Goal: Transaction & Acquisition: Purchase product/service

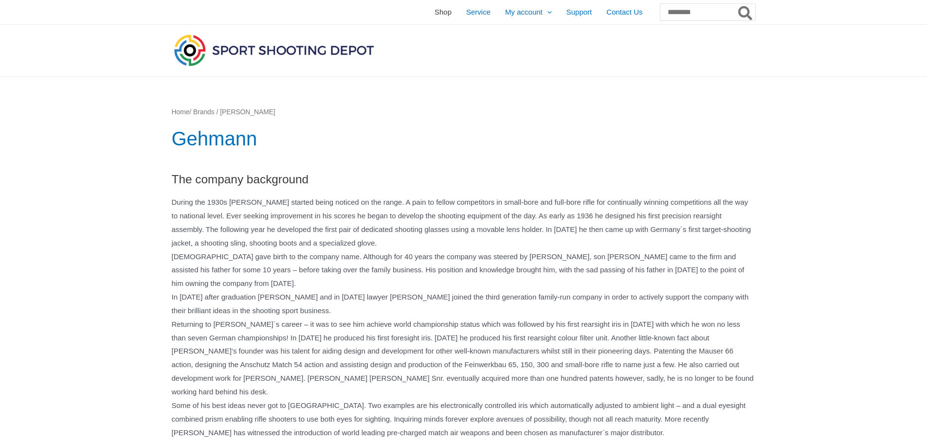
click at [434, 10] on span "Shop" at bounding box center [442, 12] width 17 height 24
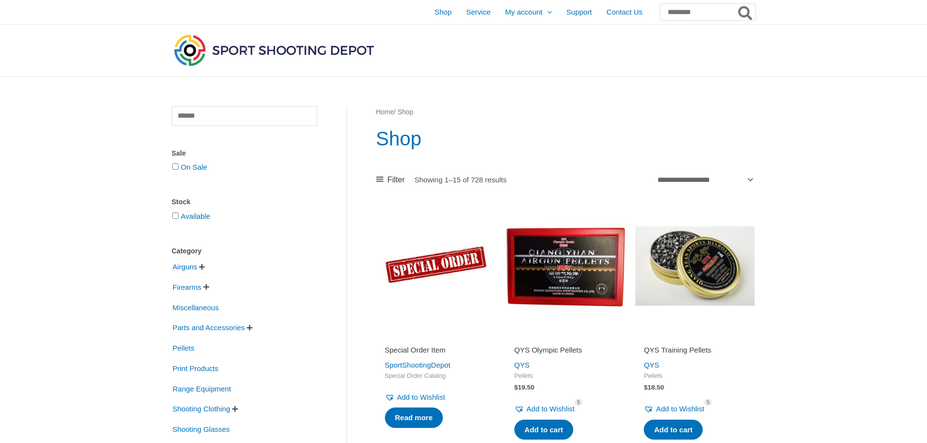
click at [184, 46] on img at bounding box center [274, 50] width 204 height 36
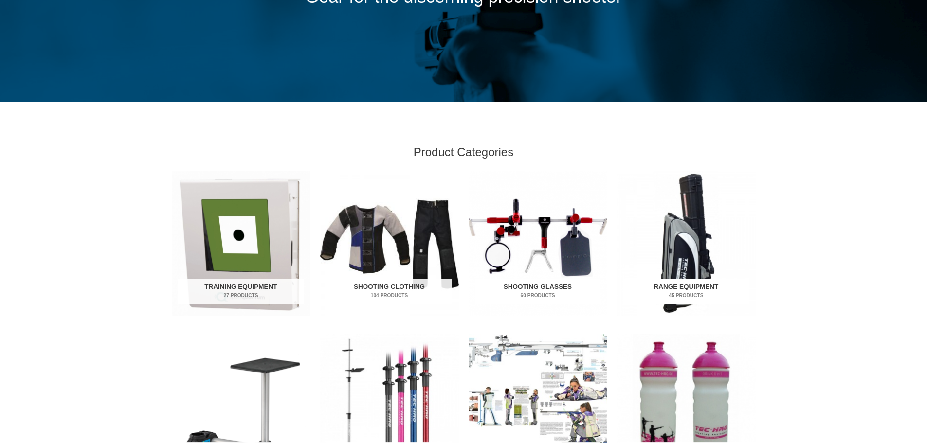
scroll to position [292, 0]
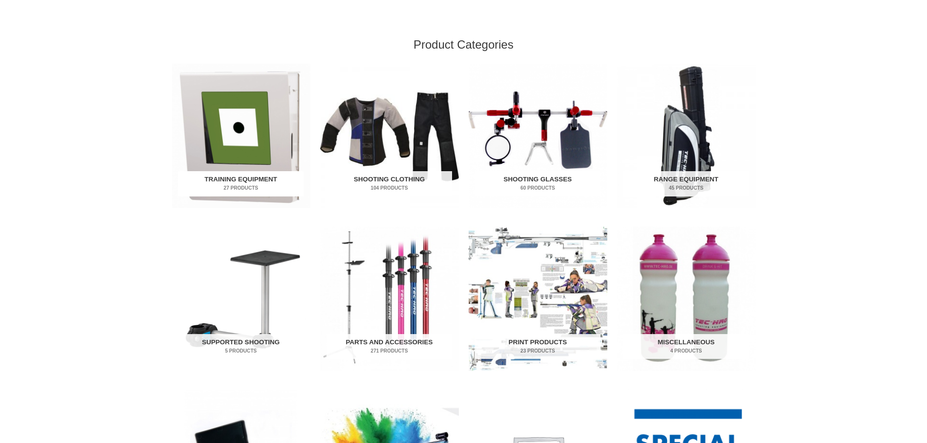
click at [256, 133] on img "Visit product category Training Equipment" at bounding box center [241, 136] width 139 height 144
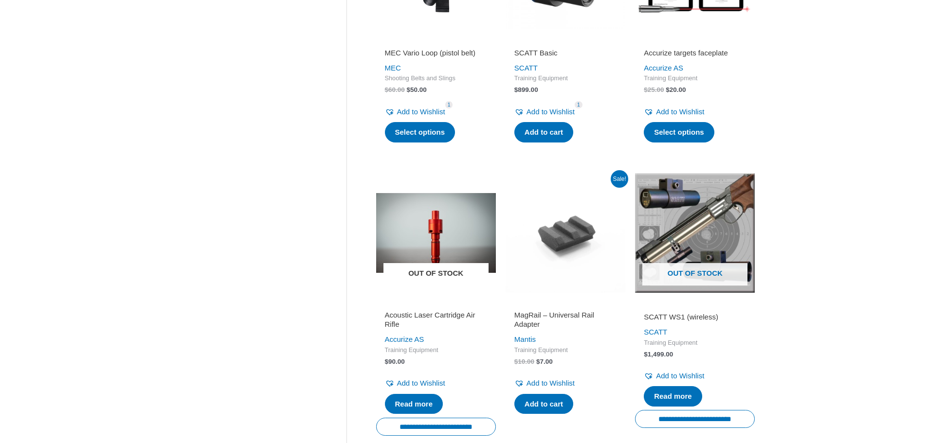
scroll to position [1362, 0]
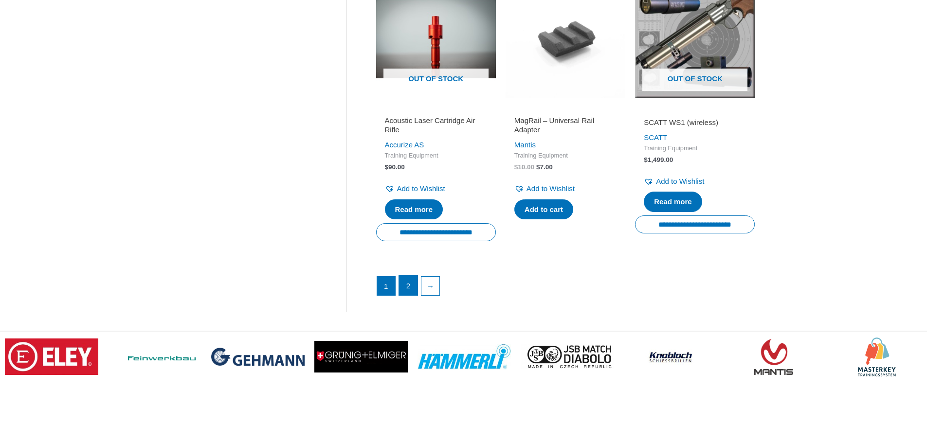
click at [411, 295] on link "2" at bounding box center [408, 285] width 18 height 19
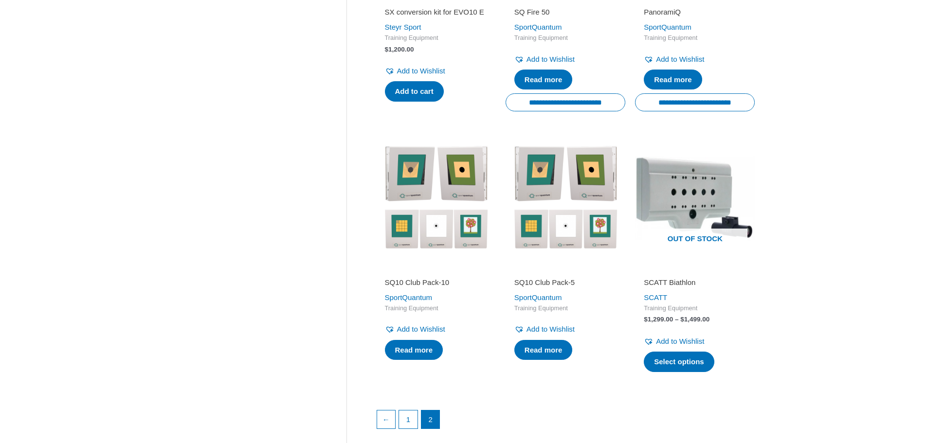
scroll to position [924, 0]
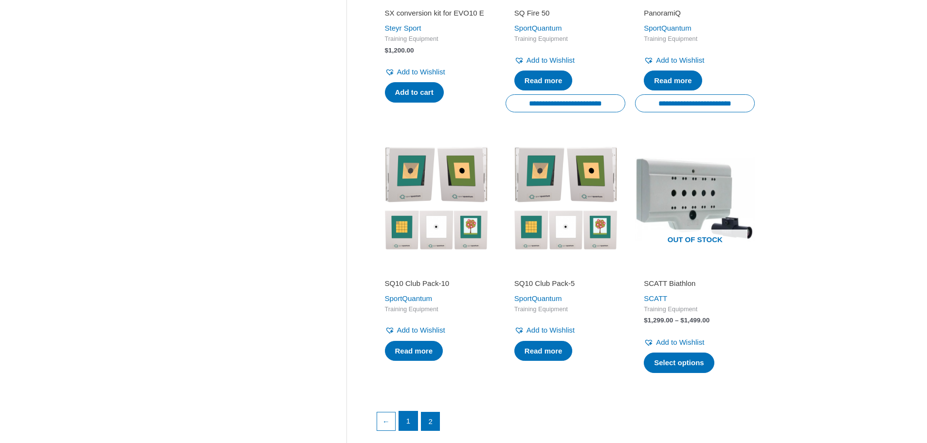
click at [411, 424] on link "1" at bounding box center [408, 420] width 18 height 19
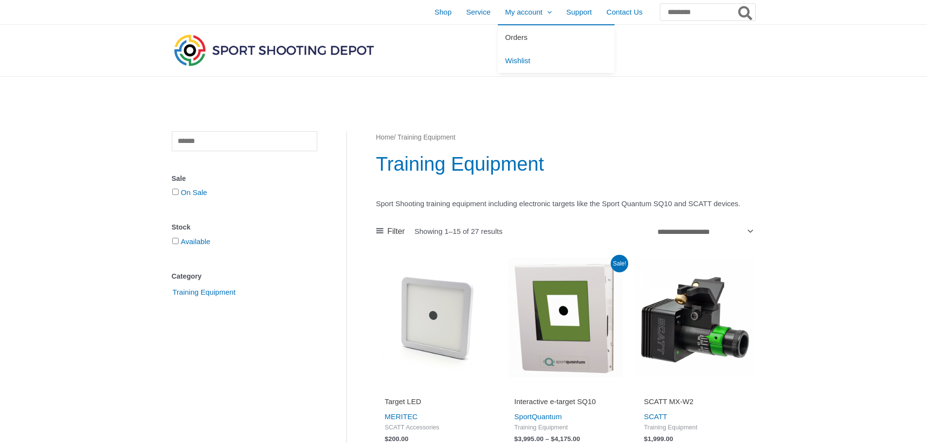
click at [505, 40] on span "Orders" at bounding box center [516, 37] width 22 height 8
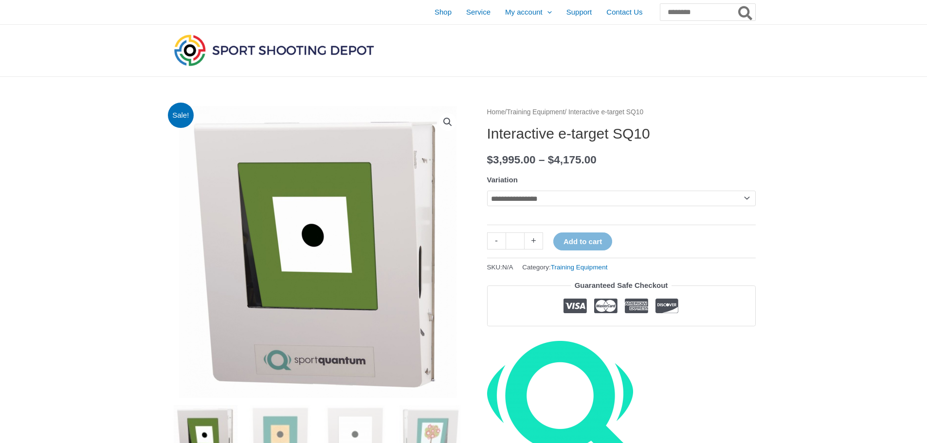
click at [524, 203] on select "**********" at bounding box center [621, 199] width 268 height 16
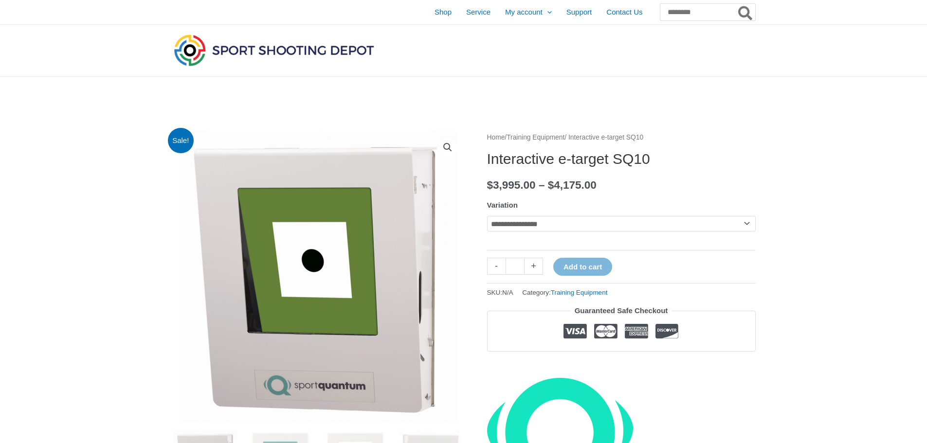
select select "********"
click at [487, 216] on select "**********" at bounding box center [621, 224] width 268 height 16
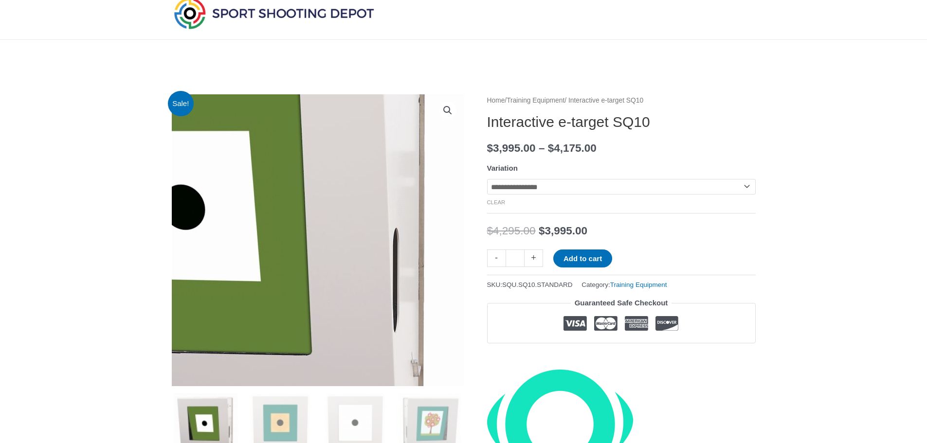
scroll to position [97, 0]
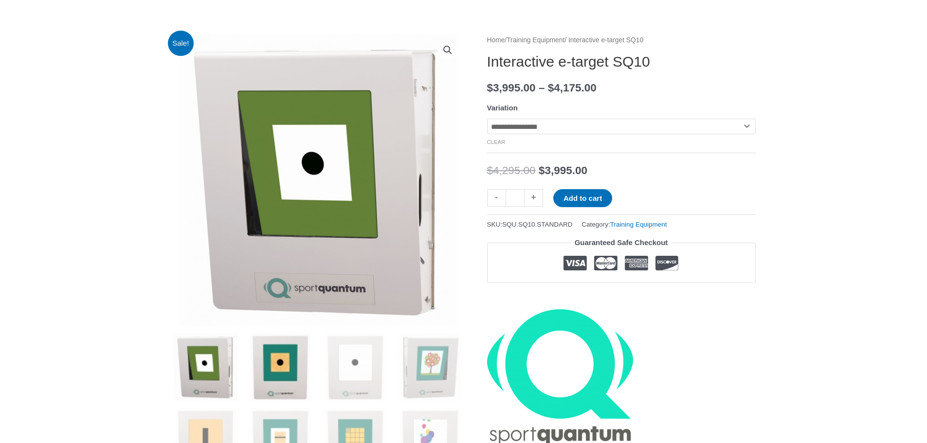
click at [279, 369] on img at bounding box center [280, 367] width 68 height 68
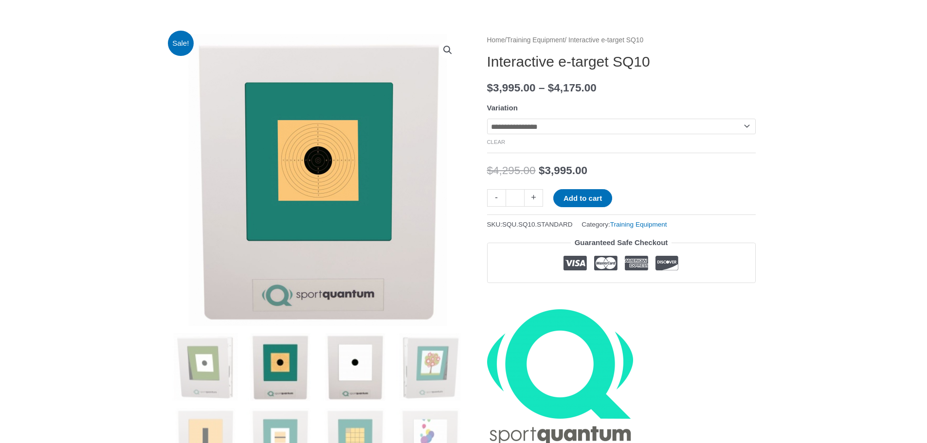
click at [355, 373] on img at bounding box center [355, 367] width 68 height 68
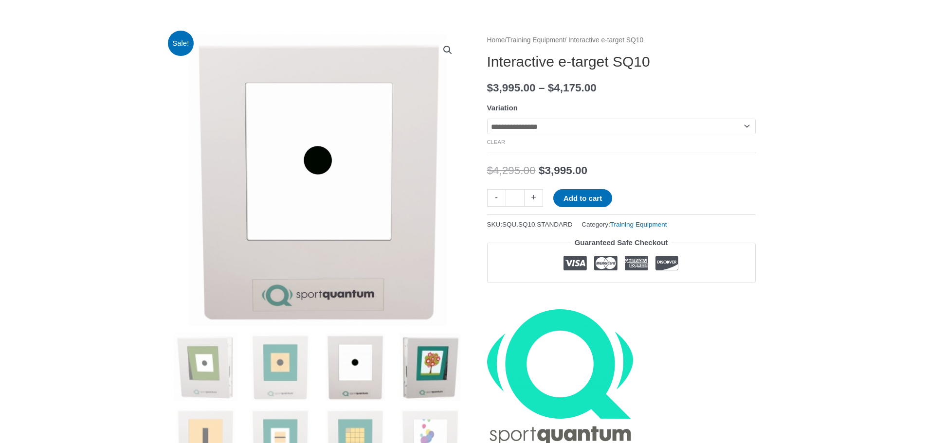
drag, startPoint x: 402, startPoint y: 372, endPoint x: 407, endPoint y: 374, distance: 5.5
click at [407, 374] on img at bounding box center [430, 367] width 68 height 68
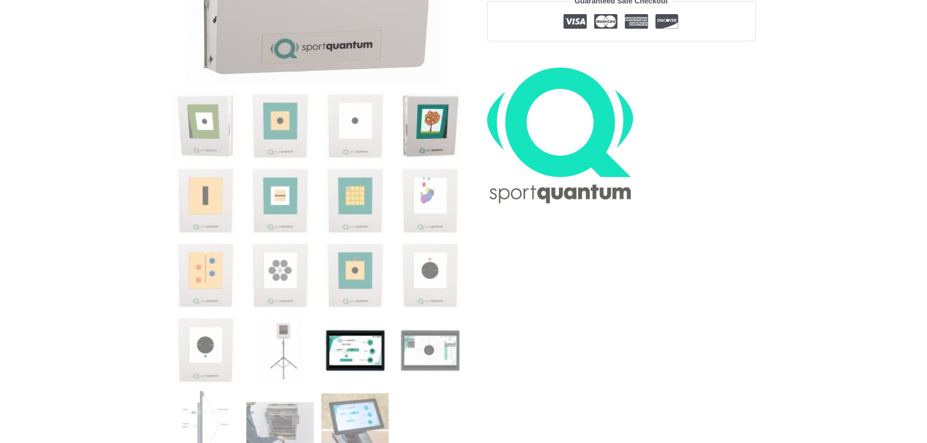
scroll to position [340, 0]
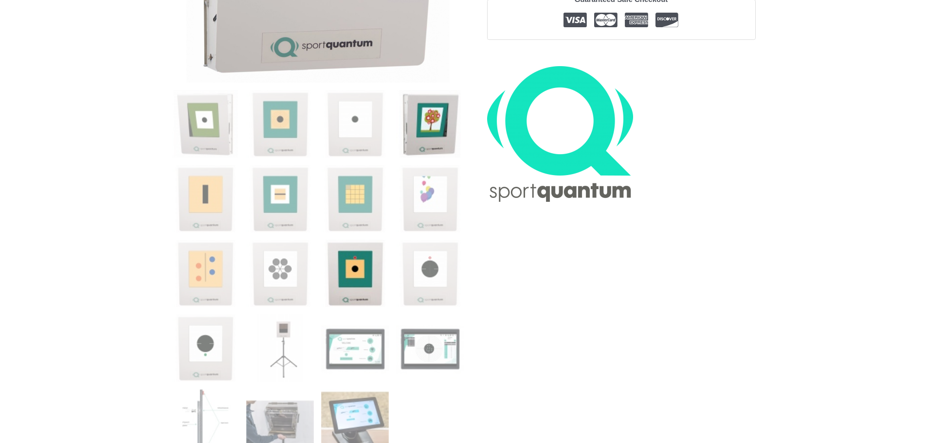
click at [358, 265] on img at bounding box center [355, 274] width 68 height 68
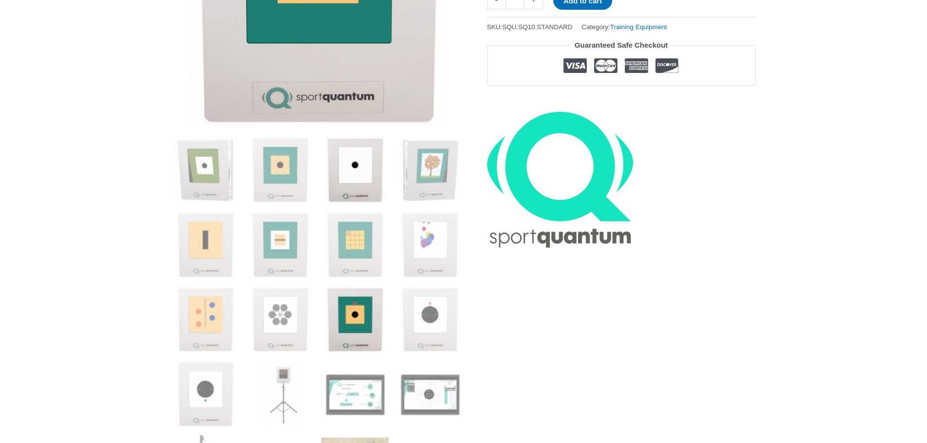
scroll to position [389, 0]
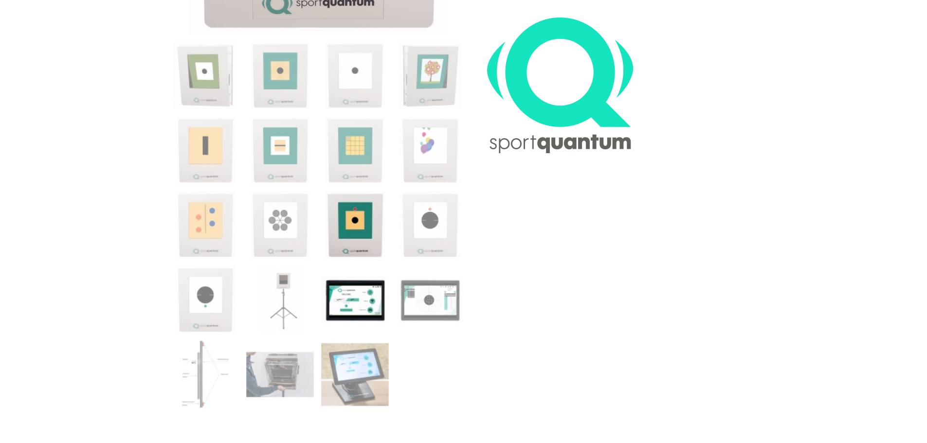
click at [362, 288] on img at bounding box center [355, 300] width 68 height 68
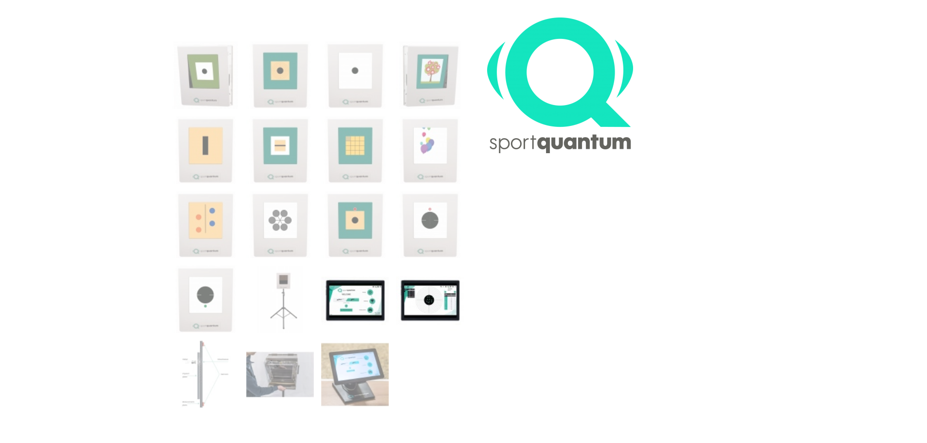
click at [427, 296] on img at bounding box center [430, 300] width 68 height 68
click at [418, 297] on img at bounding box center [430, 300] width 68 height 68
click at [429, 305] on img at bounding box center [430, 300] width 68 height 68
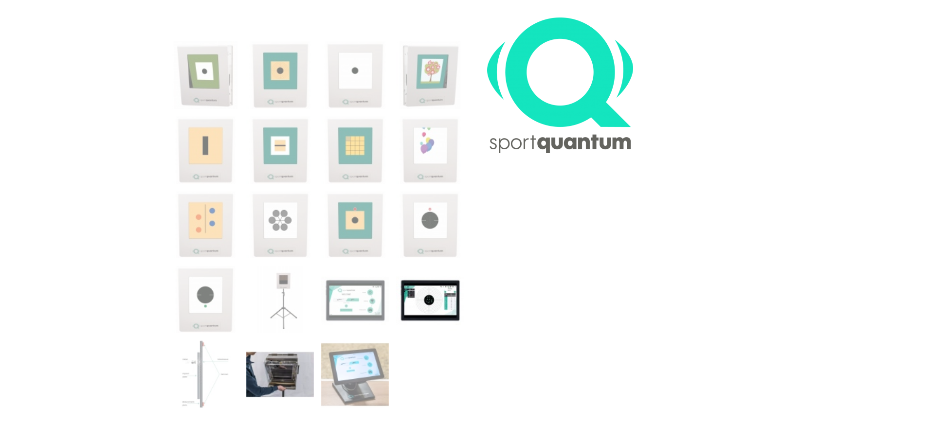
click at [280, 366] on img at bounding box center [280, 374] width 68 height 68
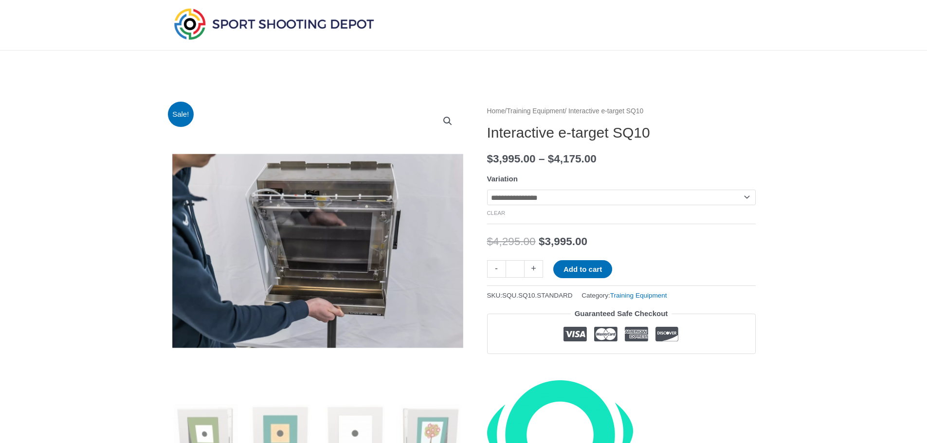
scroll to position [0, 0]
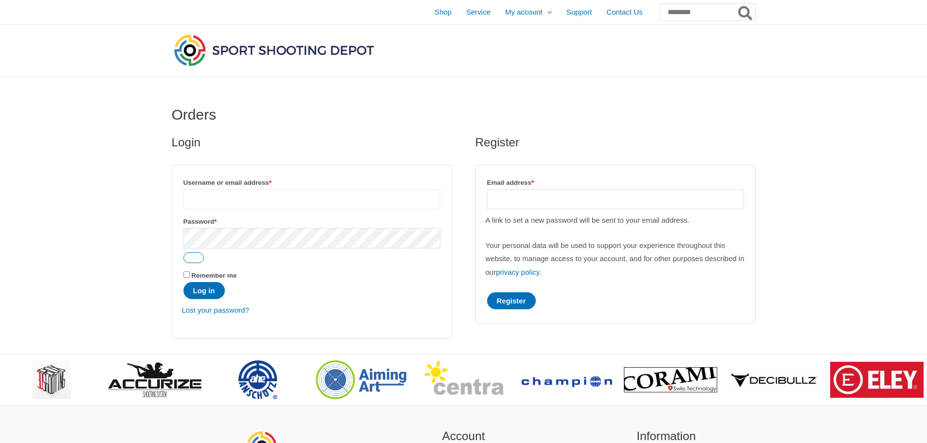
click at [375, 201] on input "Username or email address * Required" at bounding box center [311, 199] width 257 height 20
type input "**********"
